Goal: Answer question/provide support: Answer question/provide support

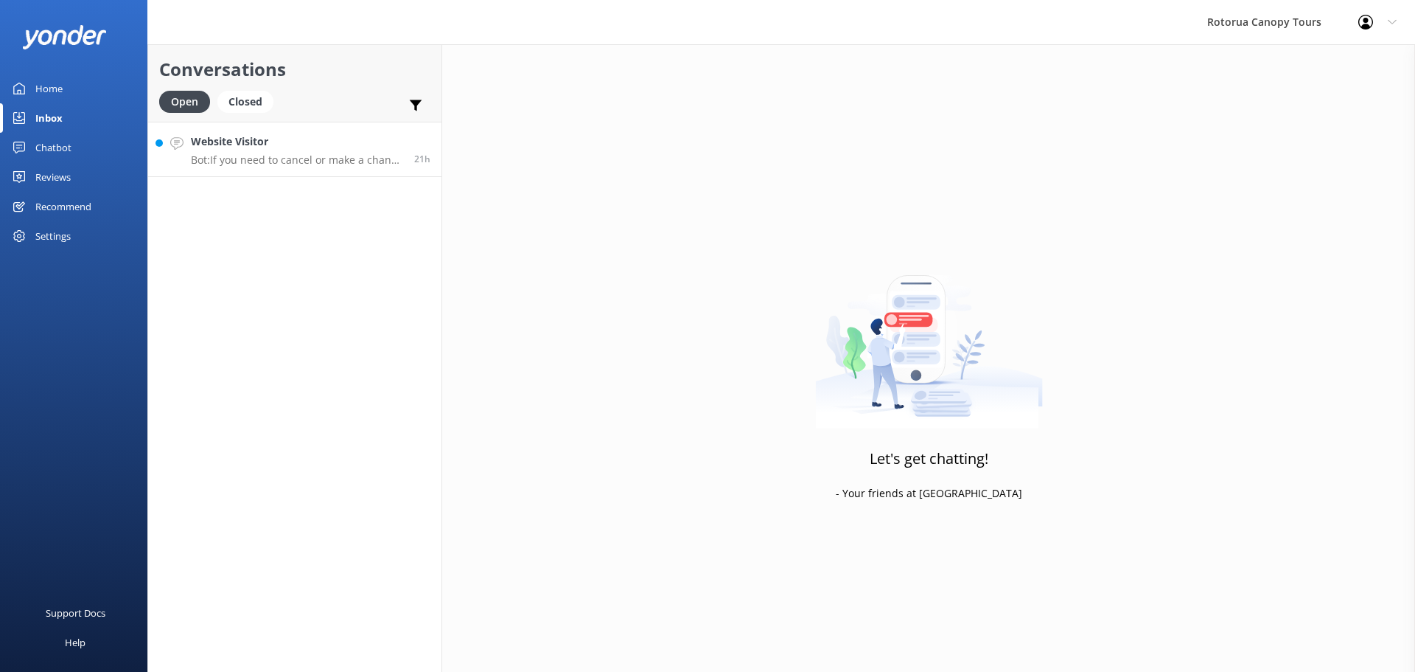
click at [309, 135] on h4 "Website Visitor" at bounding box center [297, 141] width 212 height 16
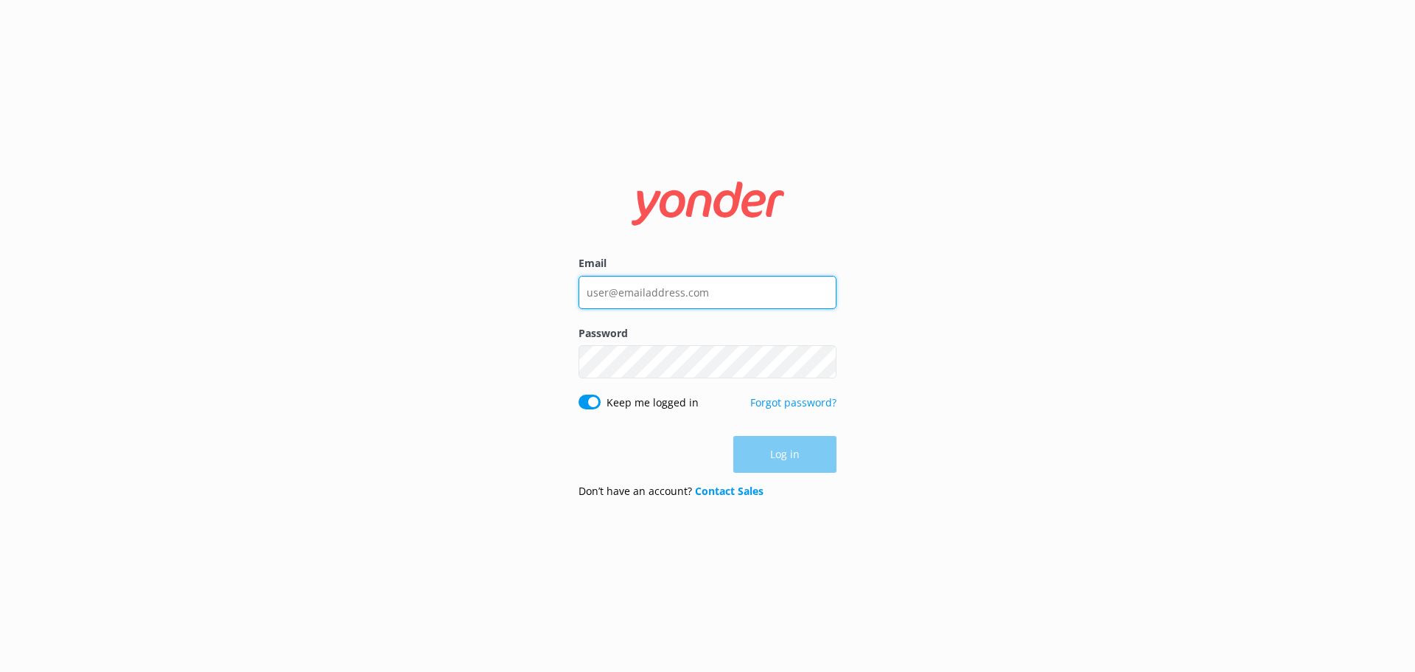
type input "[EMAIL_ADDRESS][DOMAIN_NAME]"
click at [715, 304] on input "[EMAIL_ADDRESS][DOMAIN_NAME]" at bounding box center [708, 291] width 258 height 33
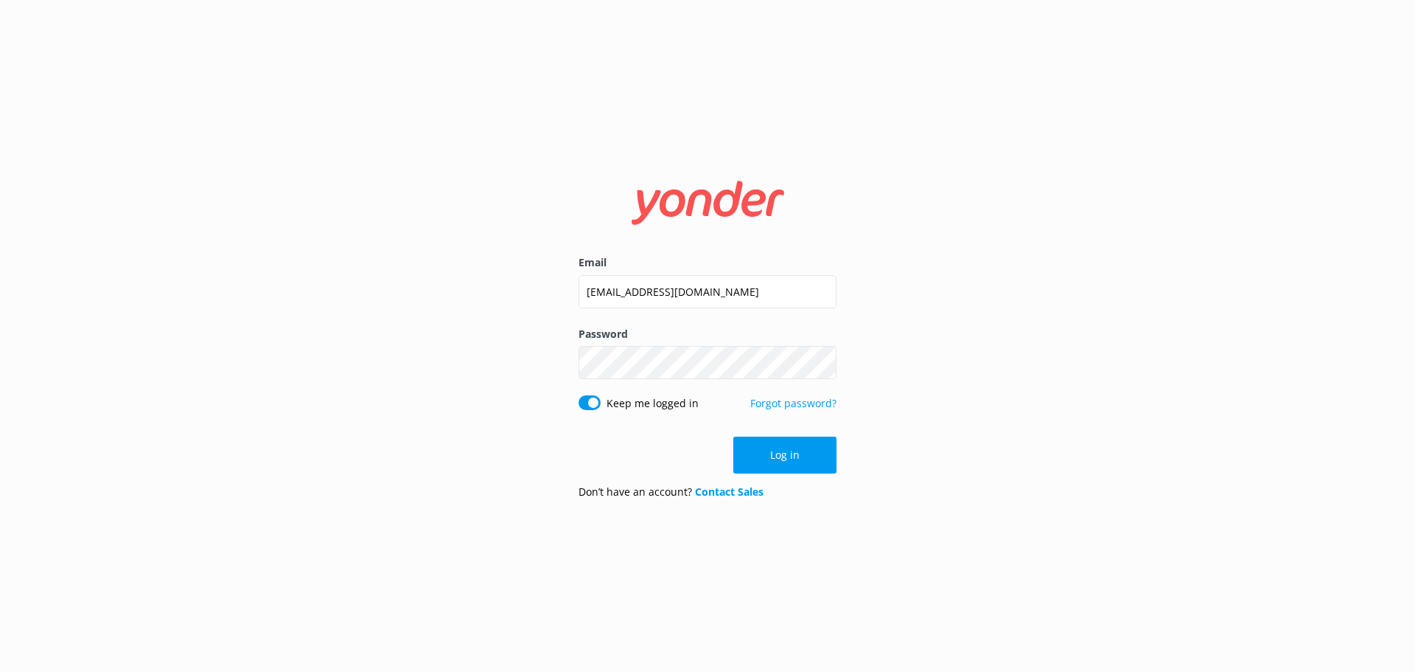
click at [941, 512] on div "Email [EMAIL_ADDRESS][DOMAIN_NAME] Password Show password Keep me logged in For…" at bounding box center [707, 336] width 1415 height 672
click at [782, 445] on button "Log in" at bounding box center [784, 454] width 103 height 37
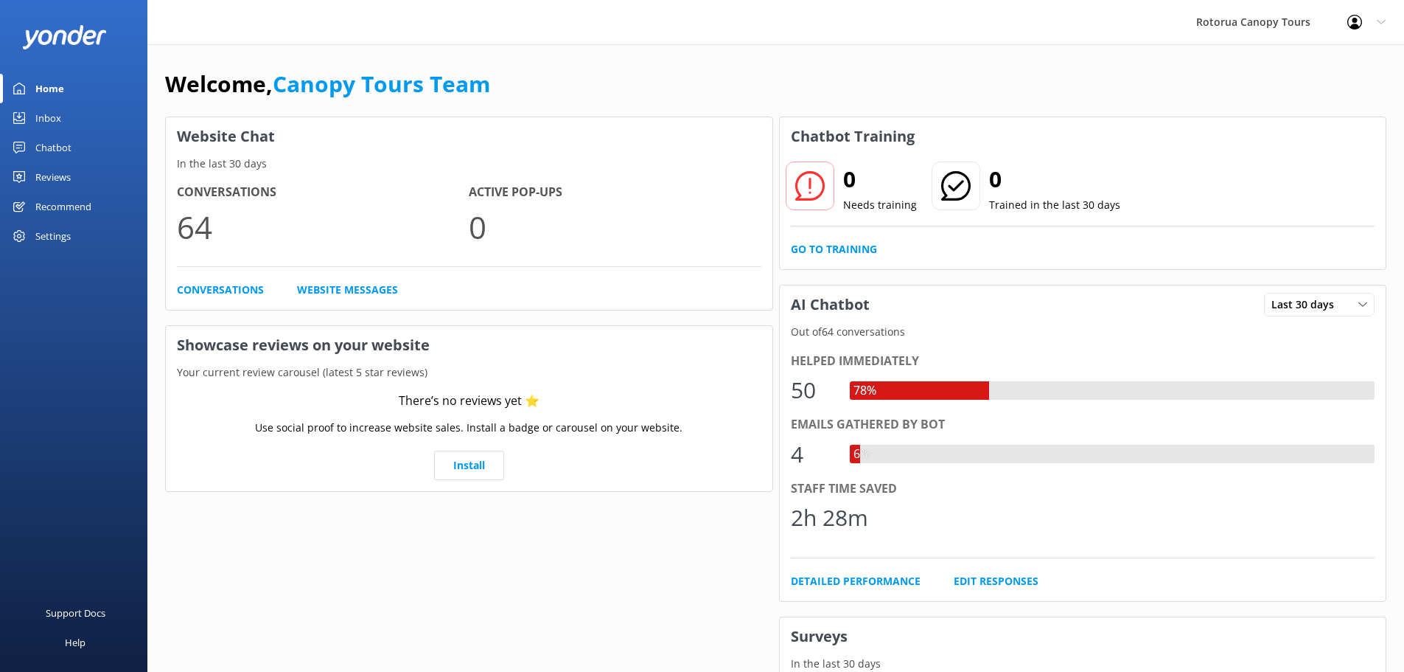
click at [46, 108] on div "Inbox" at bounding box center [48, 117] width 26 height 29
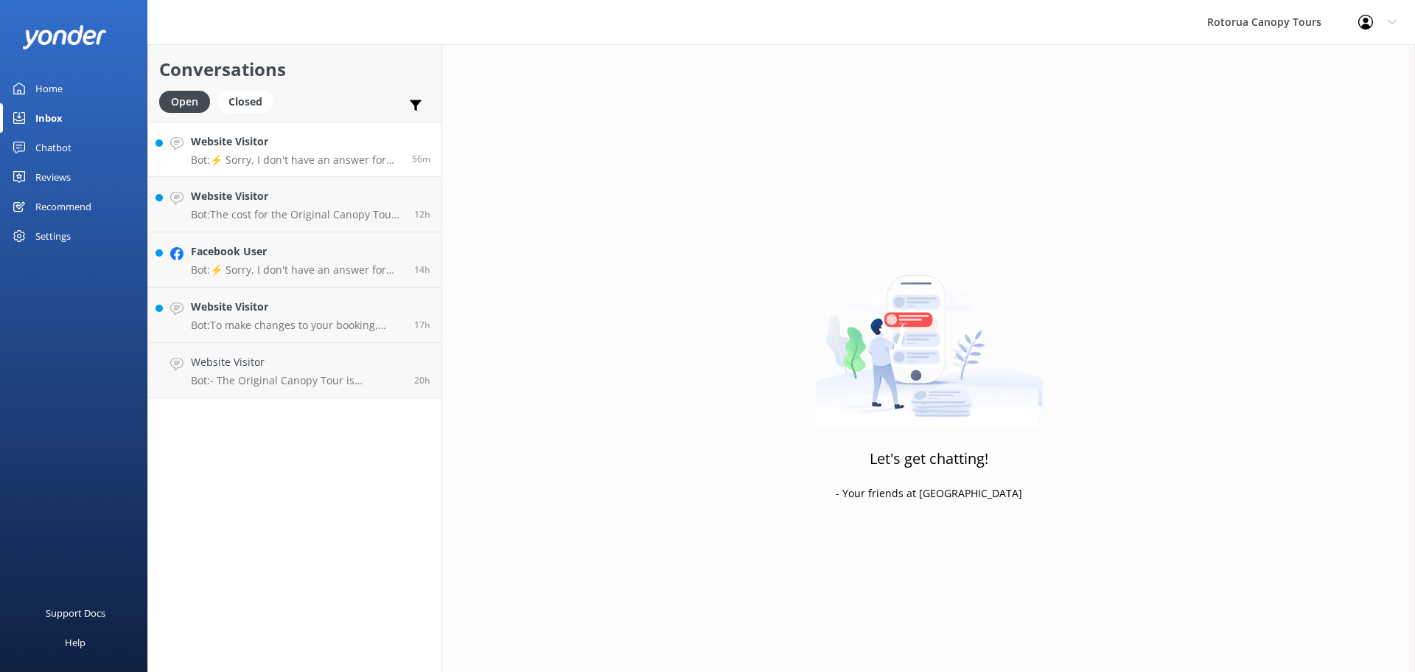
click at [360, 166] on p "Bot: ⚡ Sorry, I don't have an answer for that. Could you please try and rephras…" at bounding box center [296, 159] width 210 height 13
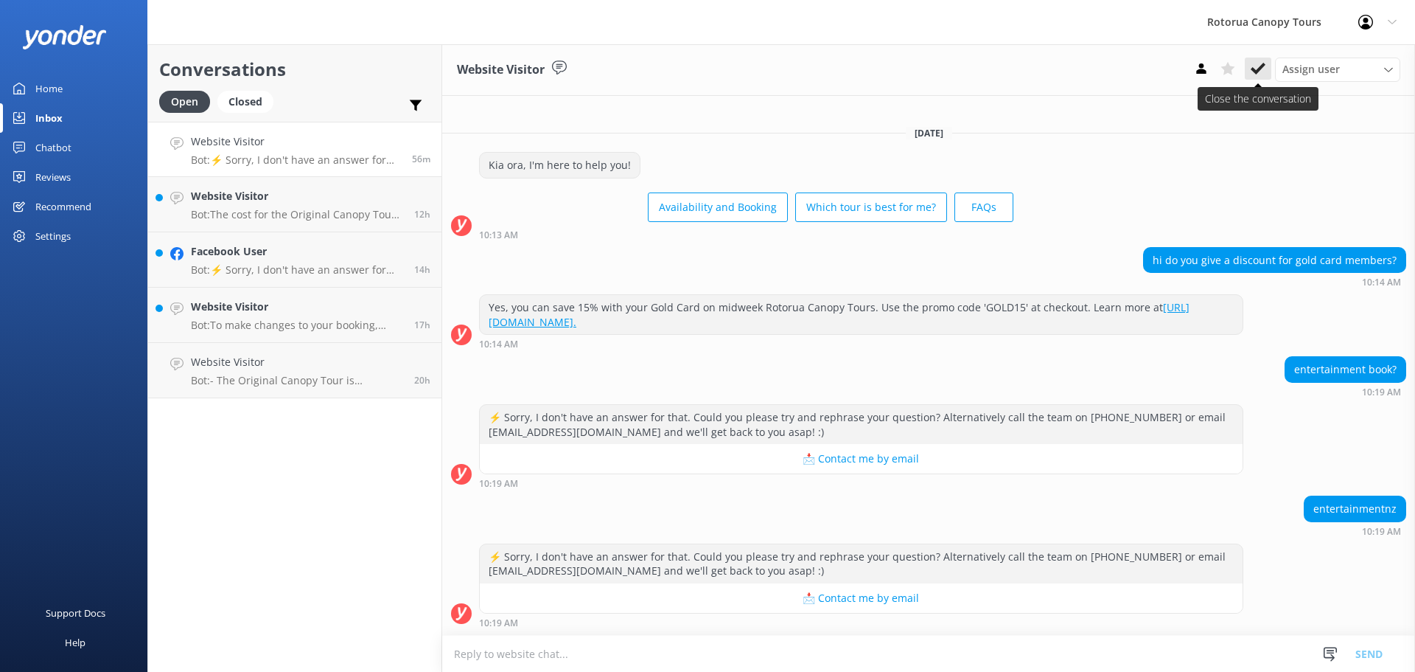
click at [1259, 71] on use at bounding box center [1258, 69] width 15 height 12
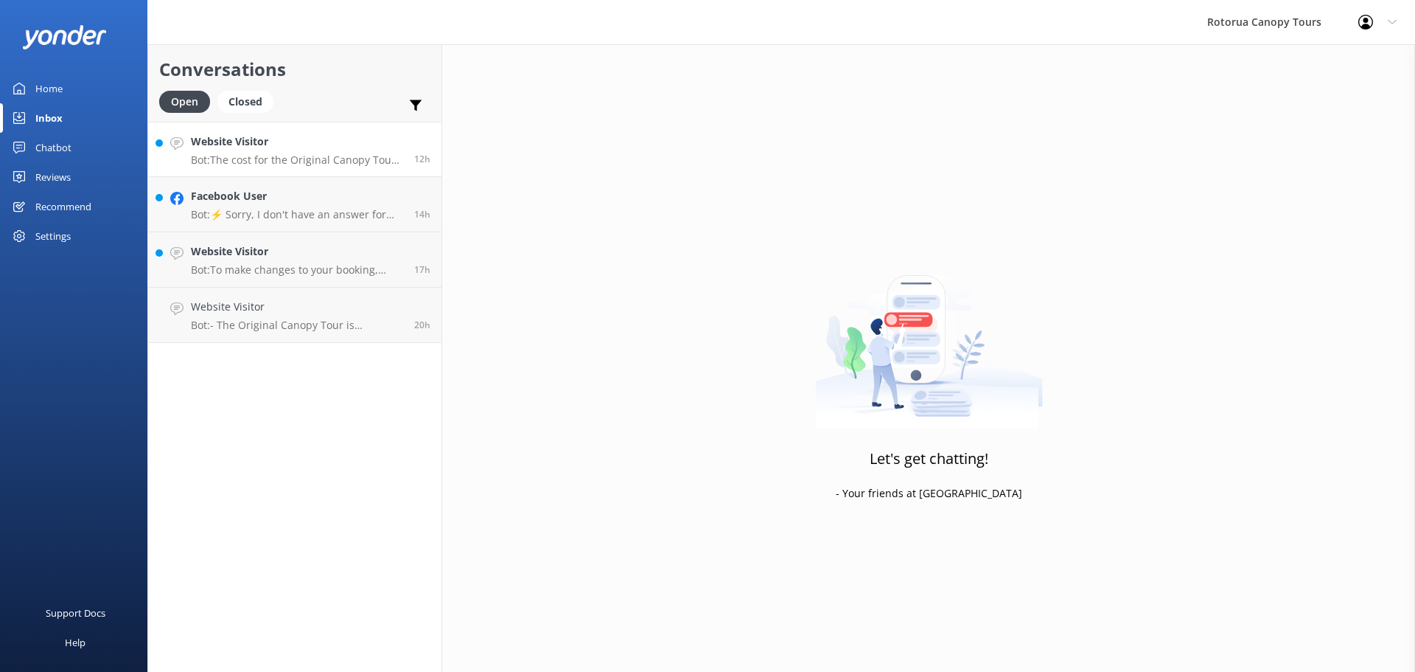
click at [342, 162] on p "Bot: The cost for the Original Canopy Tour is NZ$189 per adult, and for the Ult…" at bounding box center [297, 159] width 212 height 13
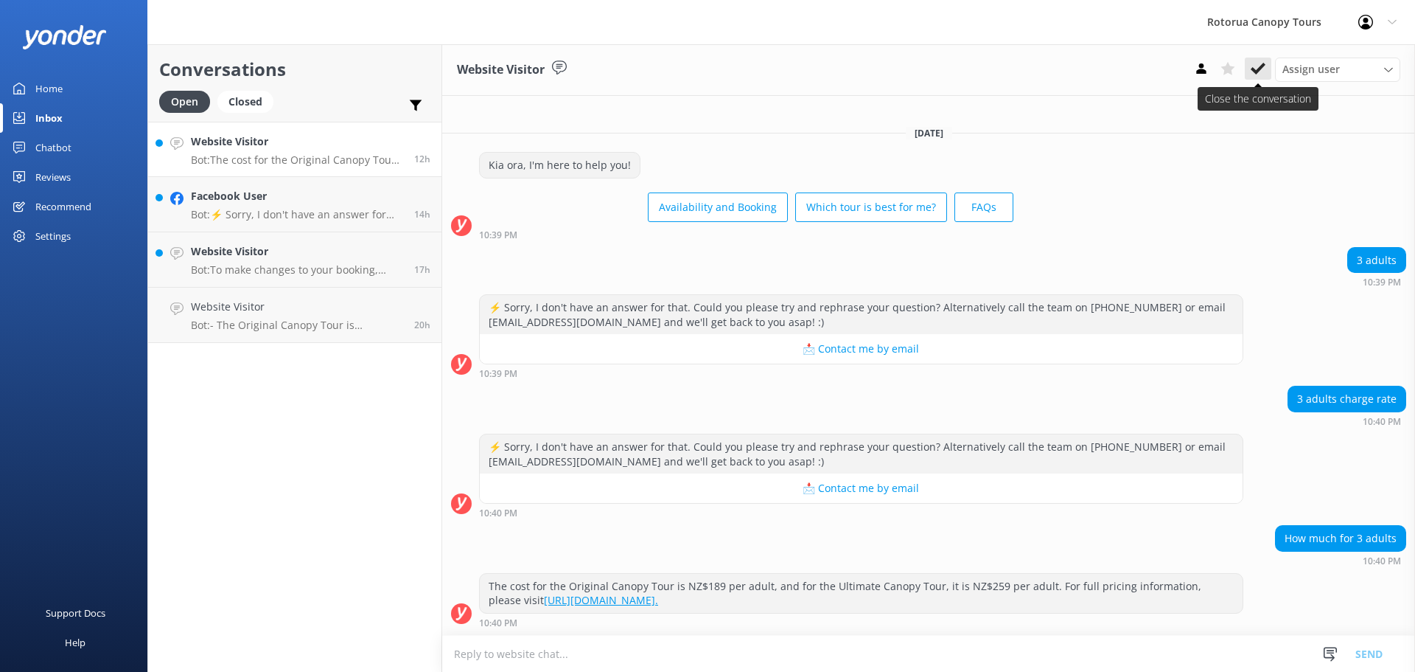
click at [1260, 62] on icon at bounding box center [1258, 68] width 15 height 15
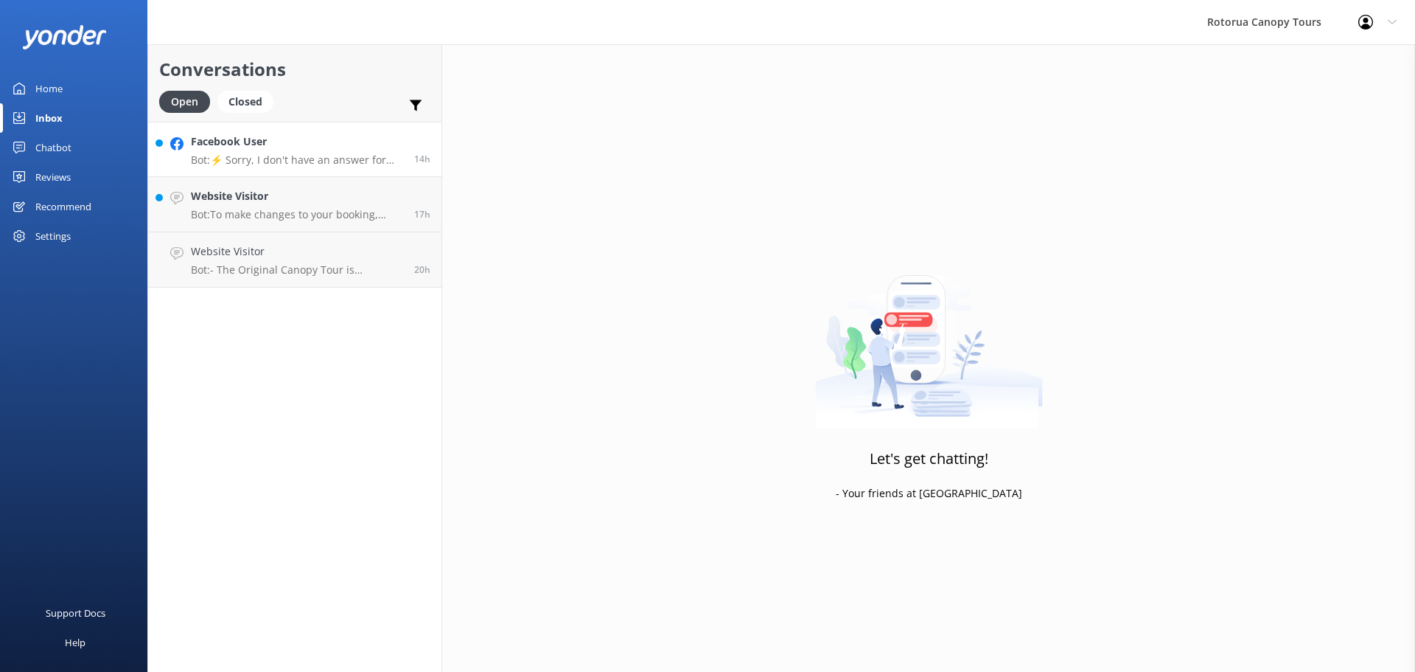
click at [435, 141] on link "Facebook User Bot: ⚡ Sorry, I don't have an answer for that. Could you please t…" at bounding box center [294, 149] width 293 height 55
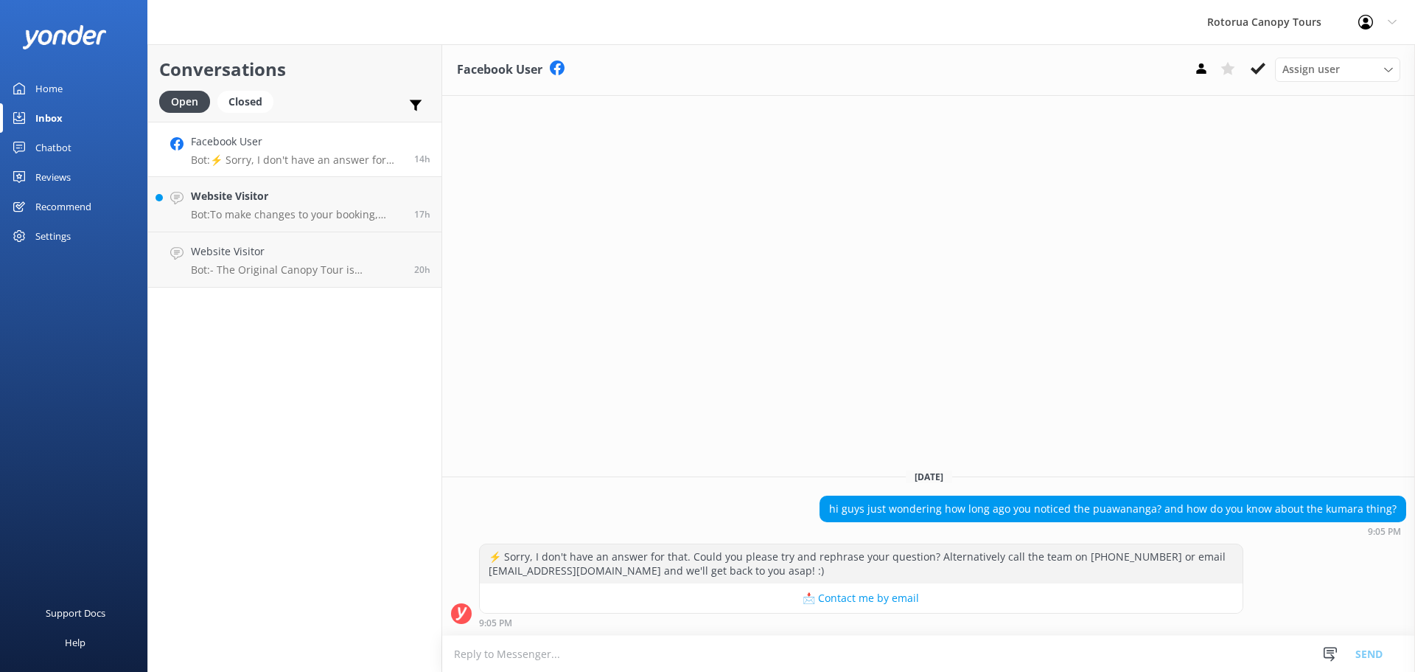
drag, startPoint x: 1239, startPoint y: 77, endPoint x: 1308, endPoint y: 170, distance: 116.5
click at [1308, 174] on div "Facebook User Assign user [PERSON_NAME] Tours Team Notice and Co [DATE] hi guys…" at bounding box center [928, 357] width 973 height 627
click at [1288, 128] on div "Facebook User Assign user [PERSON_NAME] Tours Team Notice and Co [DATE] hi guys…" at bounding box center [928, 357] width 973 height 627
click at [338, 273] on p "Bot: - The Original Canopy Tour is recommended for families, first-timers, thos…" at bounding box center [297, 269] width 212 height 13
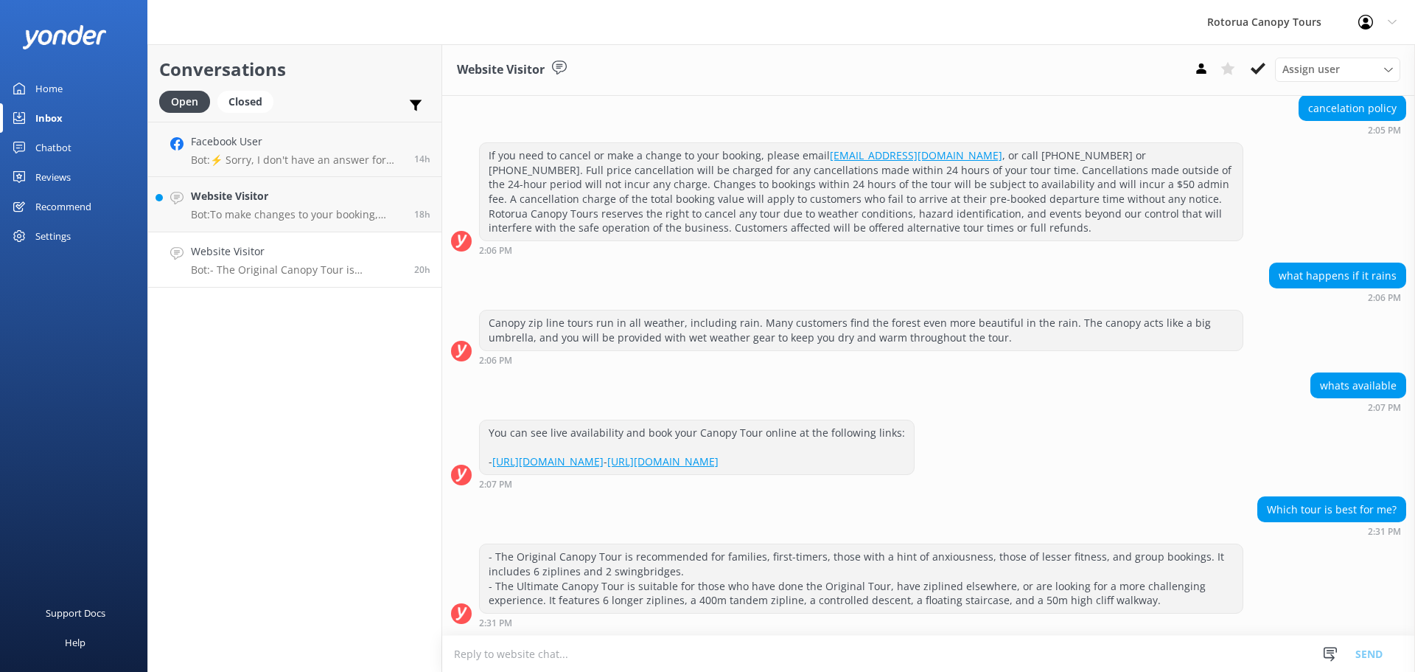
scroll to position [148, 0]
click at [1253, 70] on use at bounding box center [1258, 69] width 15 height 12
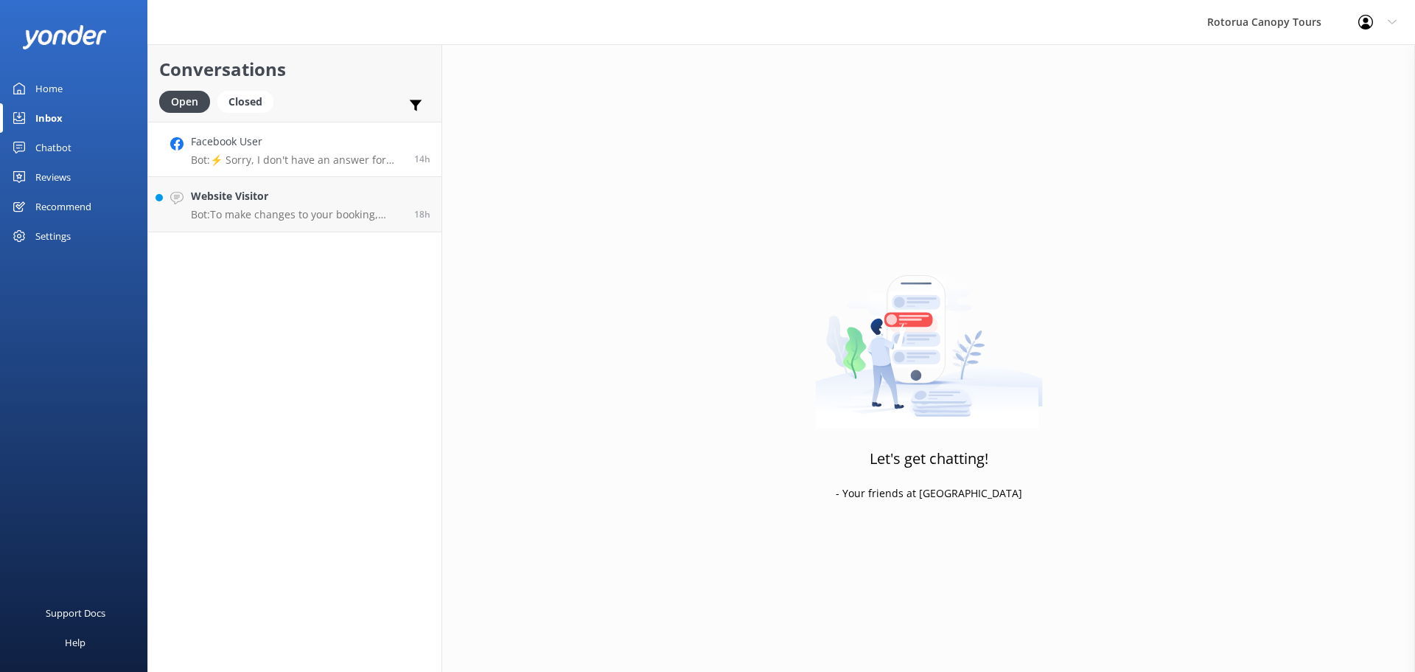
click at [257, 164] on p "Bot: ⚡ Sorry, I don't have an answer for that. Could you please try and rephras…" at bounding box center [297, 159] width 212 height 13
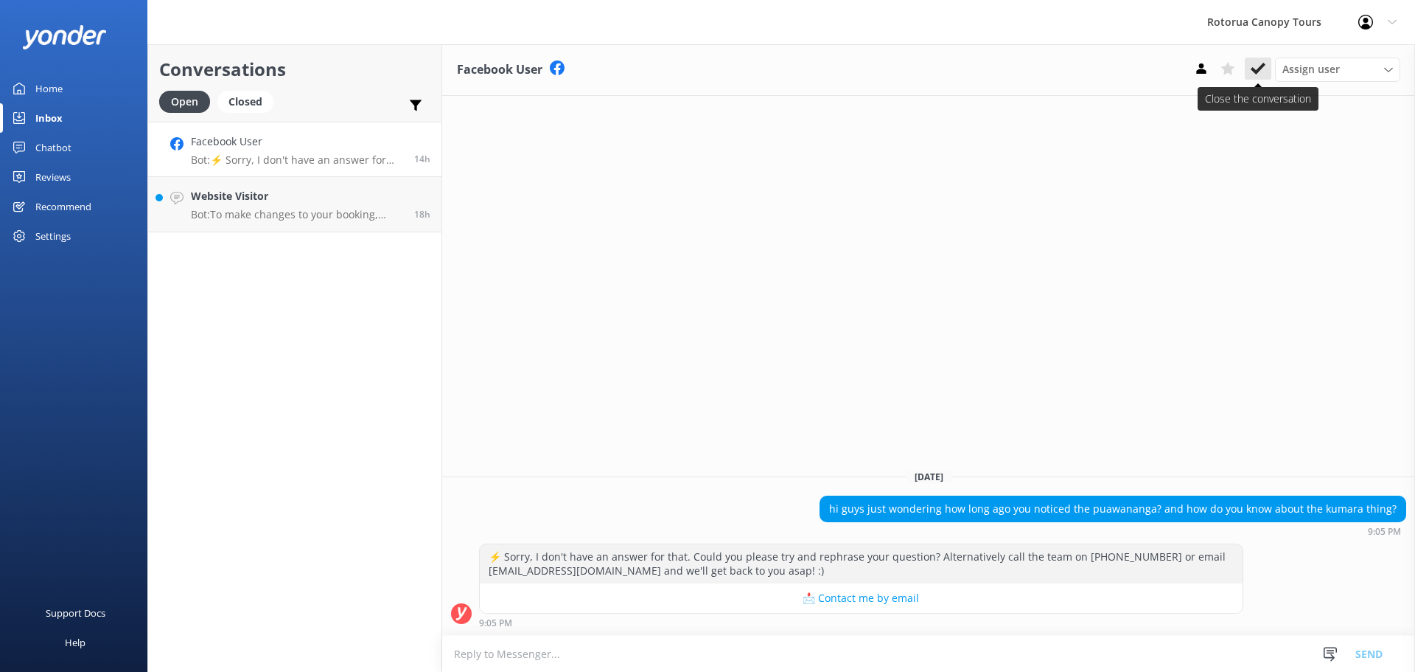
click at [1260, 64] on icon at bounding box center [1258, 68] width 15 height 15
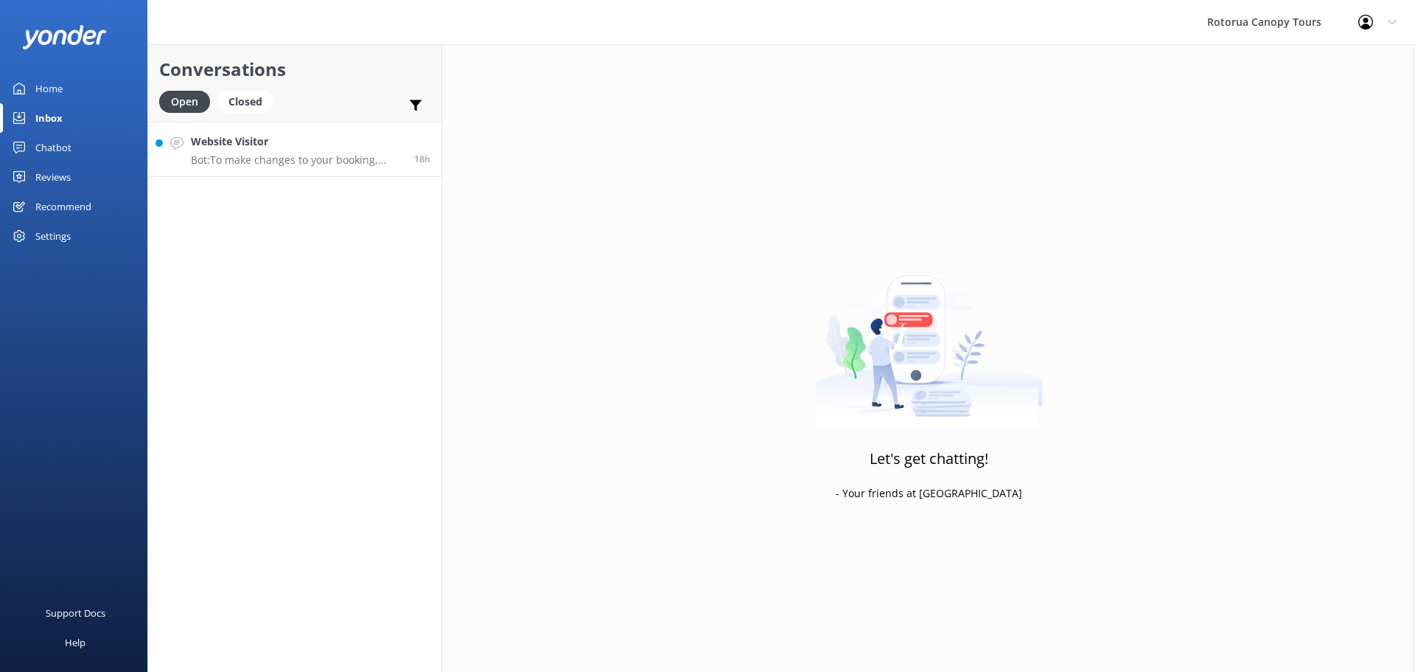
click at [330, 164] on p "Bot: To make changes to your booking, please email or call the Customer Experie…" at bounding box center [297, 159] width 212 height 13
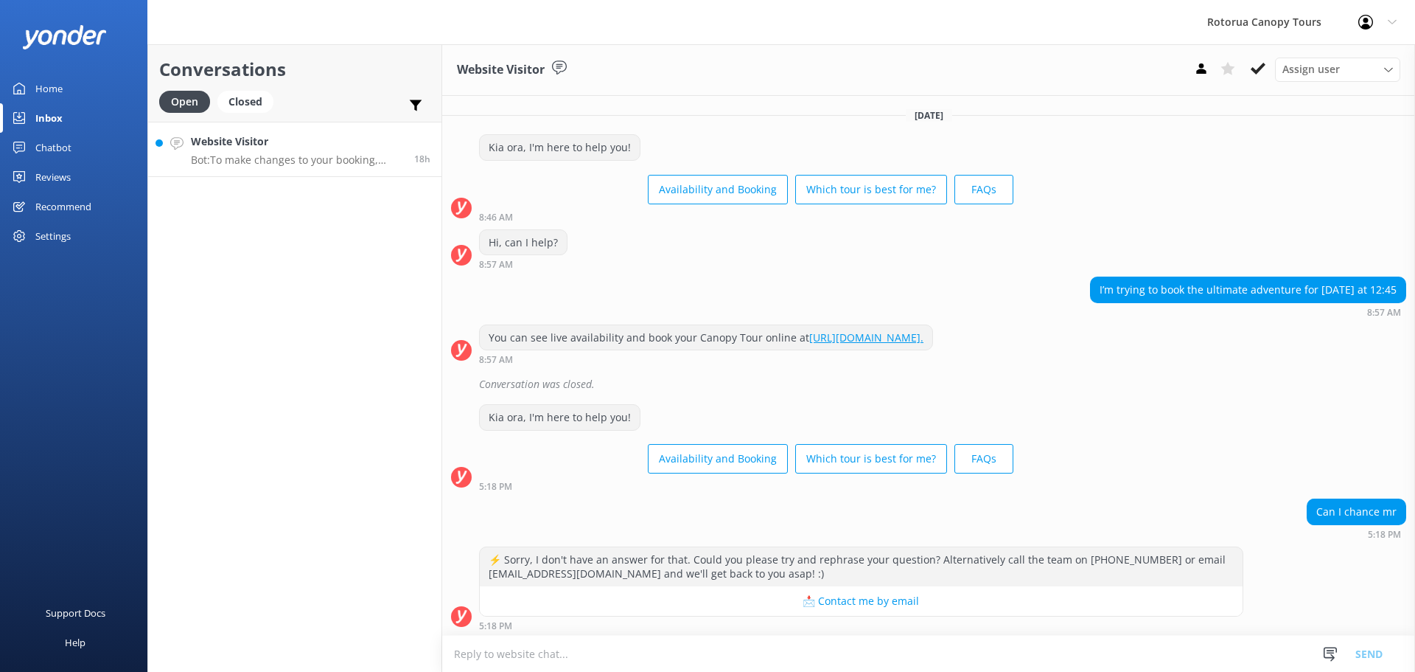
scroll to position [113, 0]
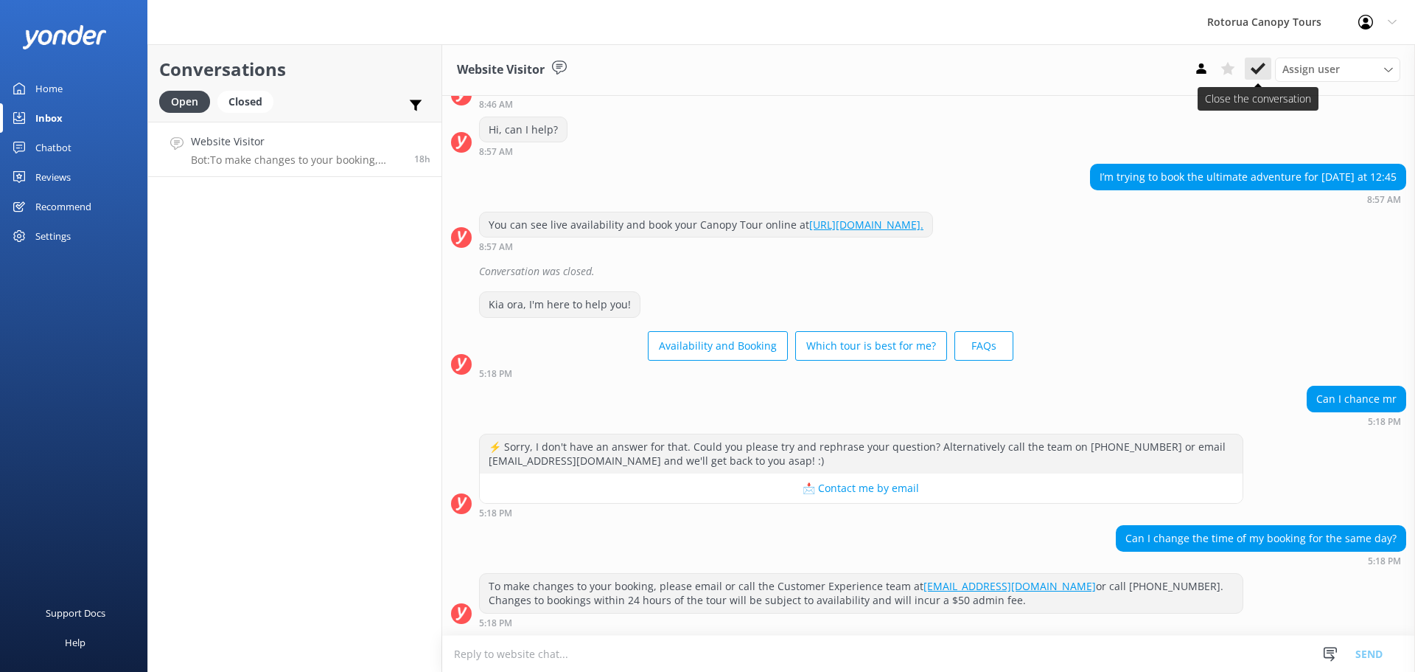
click at [1264, 63] on icon at bounding box center [1258, 68] width 15 height 15
